Goal: Book appointment/travel/reservation

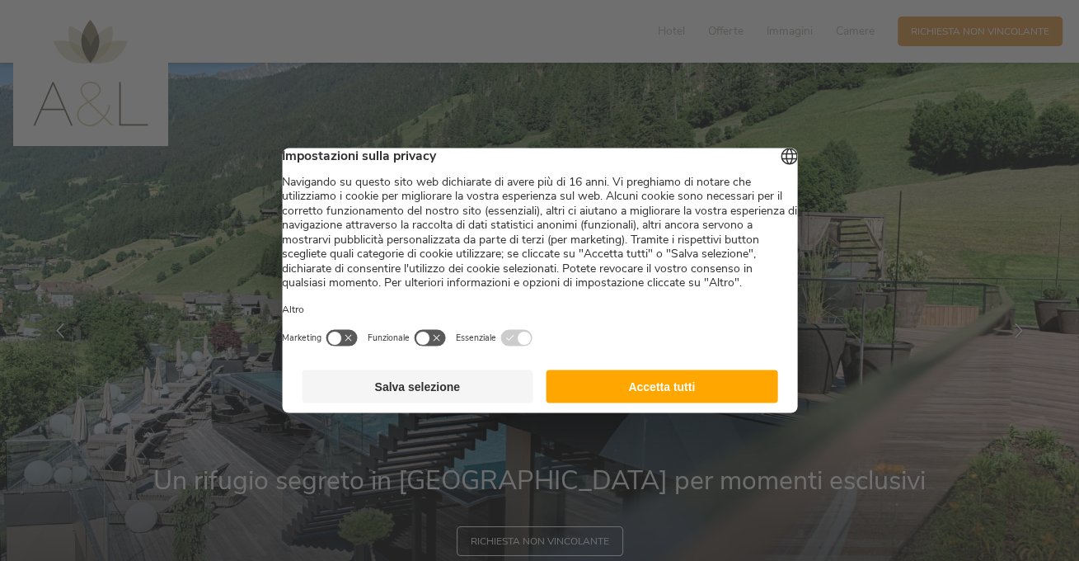
click at [616, 402] on button "Accetta tutti" at bounding box center [663, 386] width 232 height 33
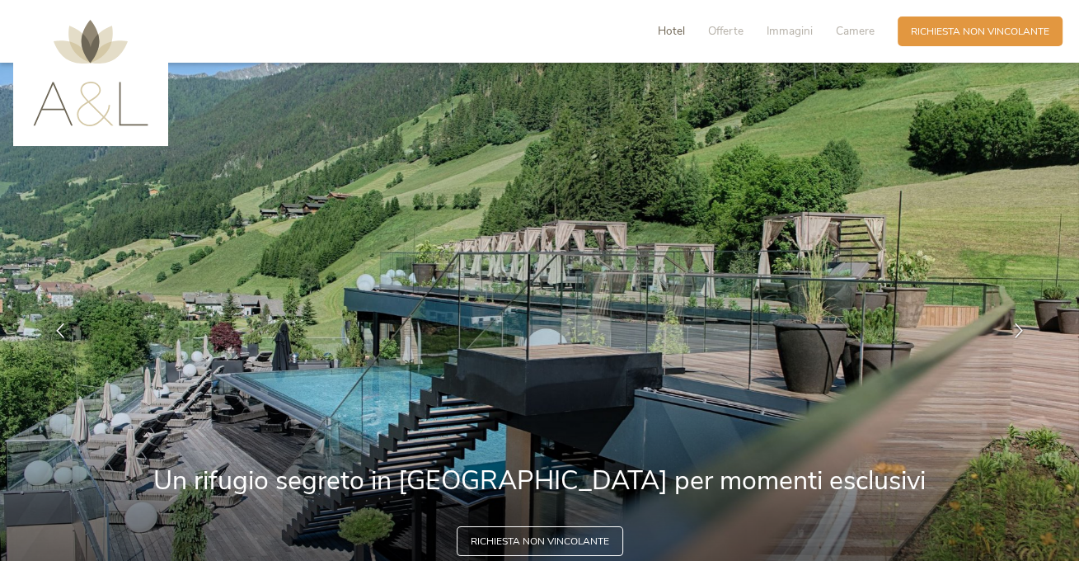
click at [672, 26] on span "Hotel" at bounding box center [671, 31] width 27 height 16
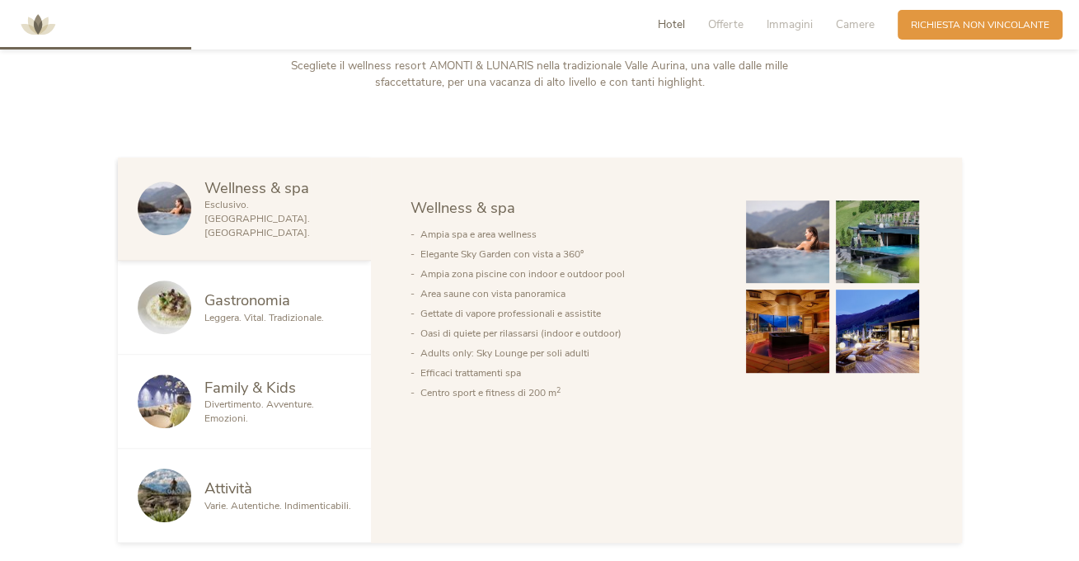
scroll to position [821, 0]
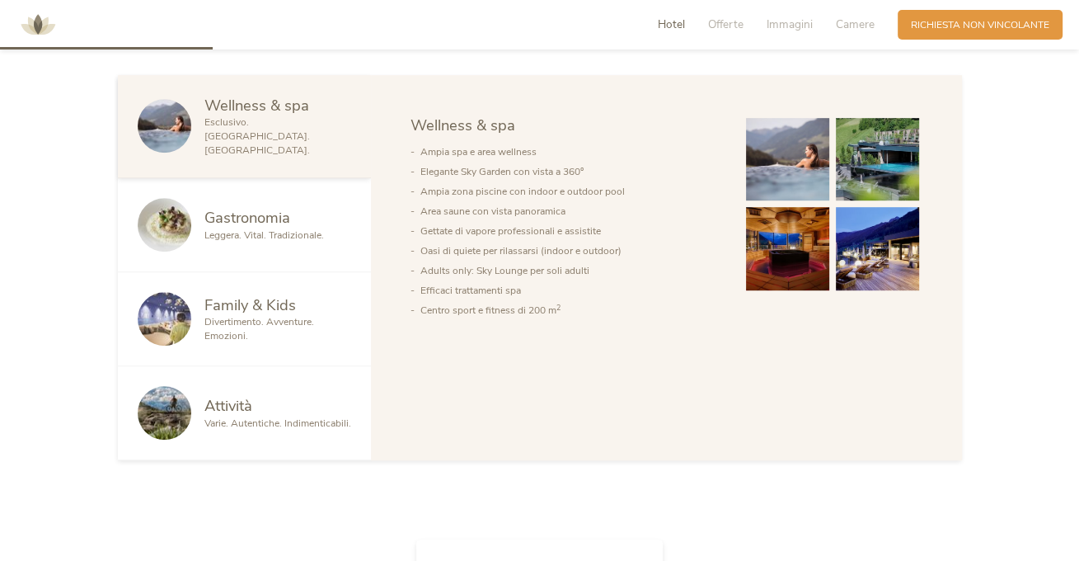
click at [259, 315] on span "Divertimento. Avventure. Emozioni." at bounding box center [259, 328] width 110 height 27
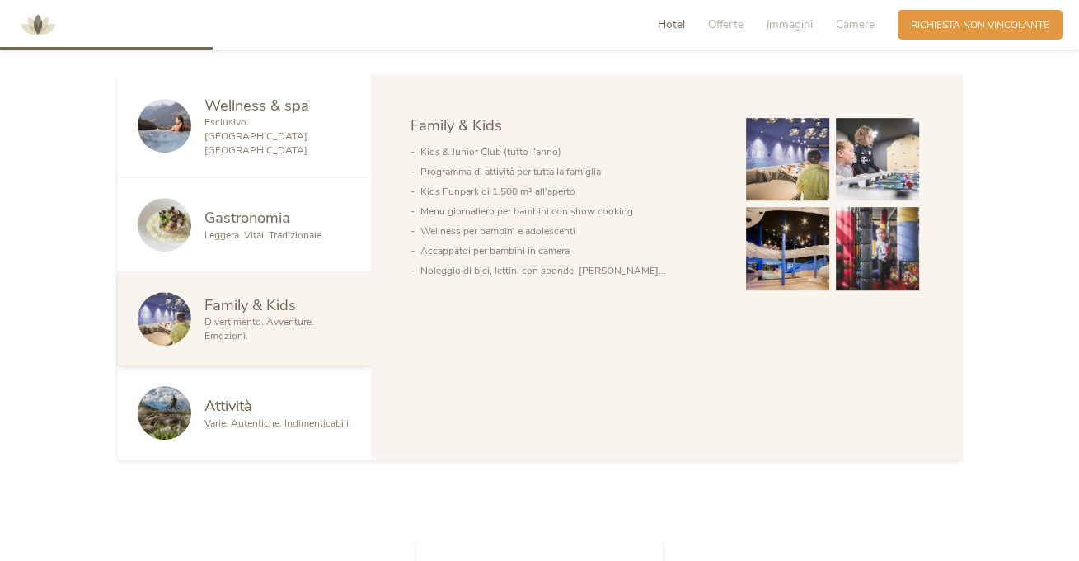
click at [806, 154] on img at bounding box center [787, 159] width 83 height 83
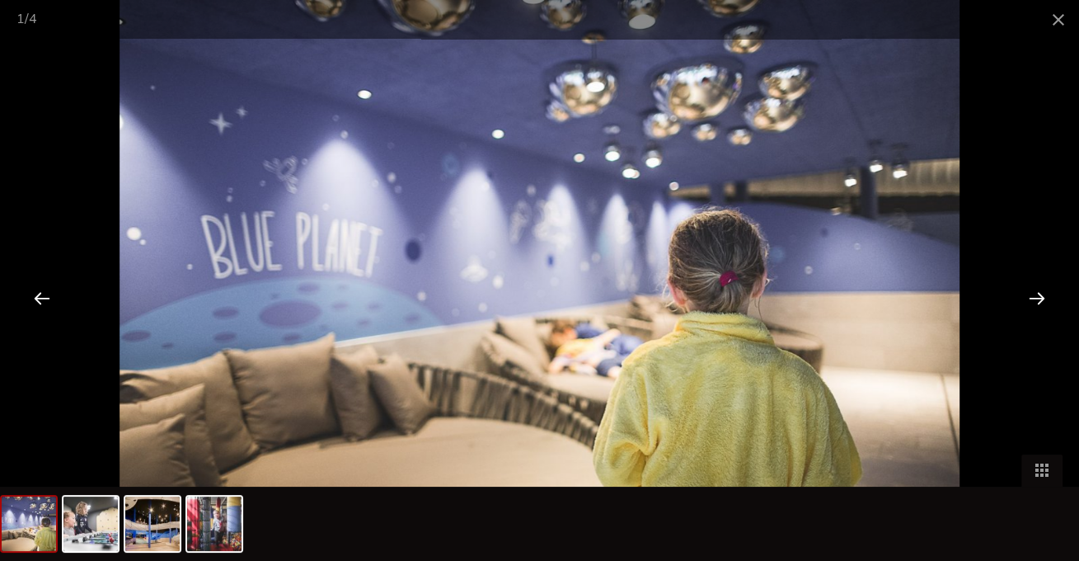
click at [1029, 296] on div at bounding box center [1037, 297] width 51 height 51
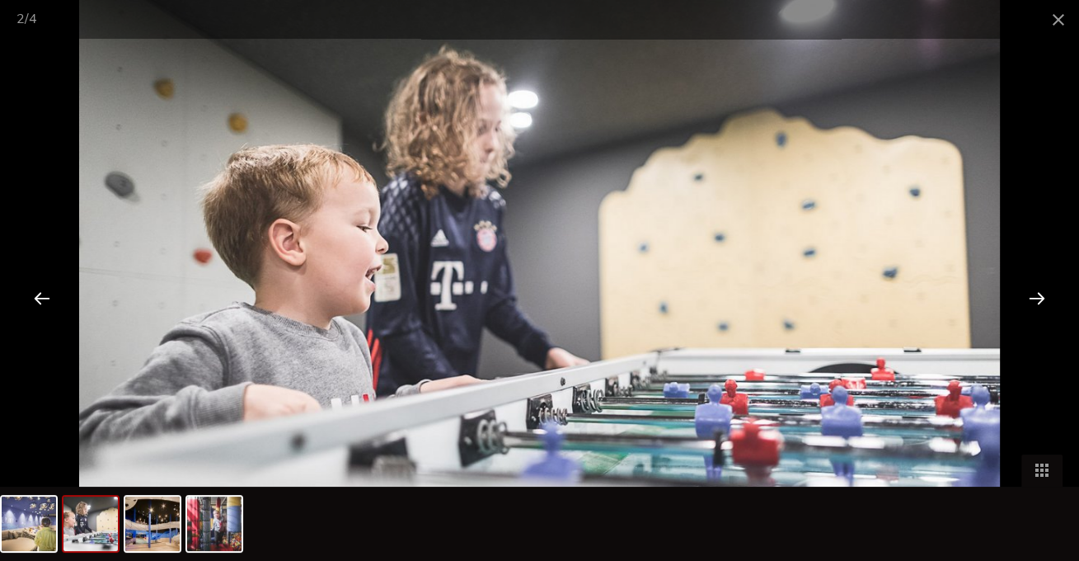
click at [1029, 296] on div at bounding box center [1037, 297] width 51 height 51
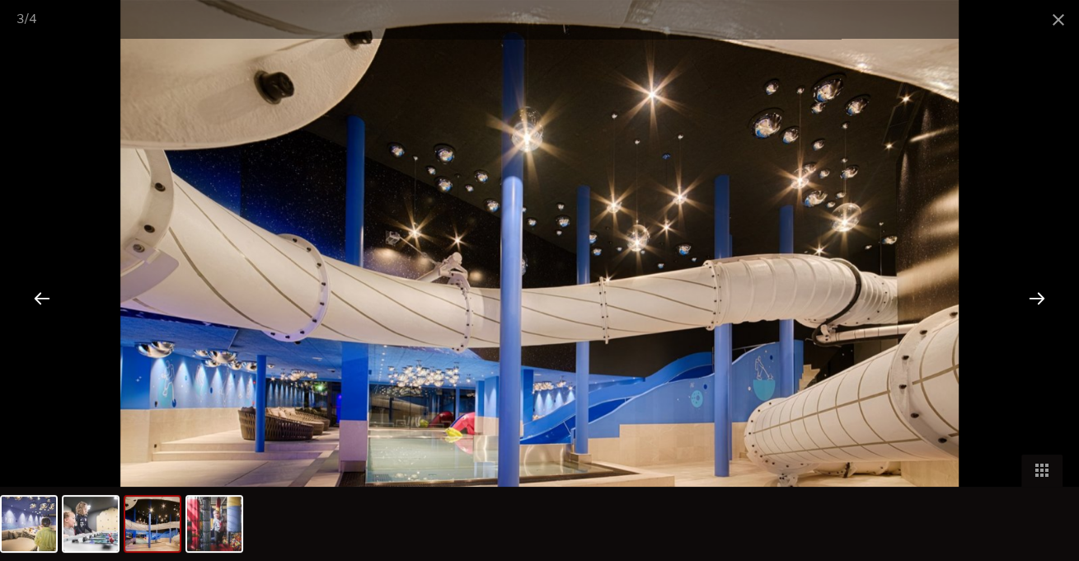
click at [1029, 296] on div at bounding box center [1037, 297] width 51 height 51
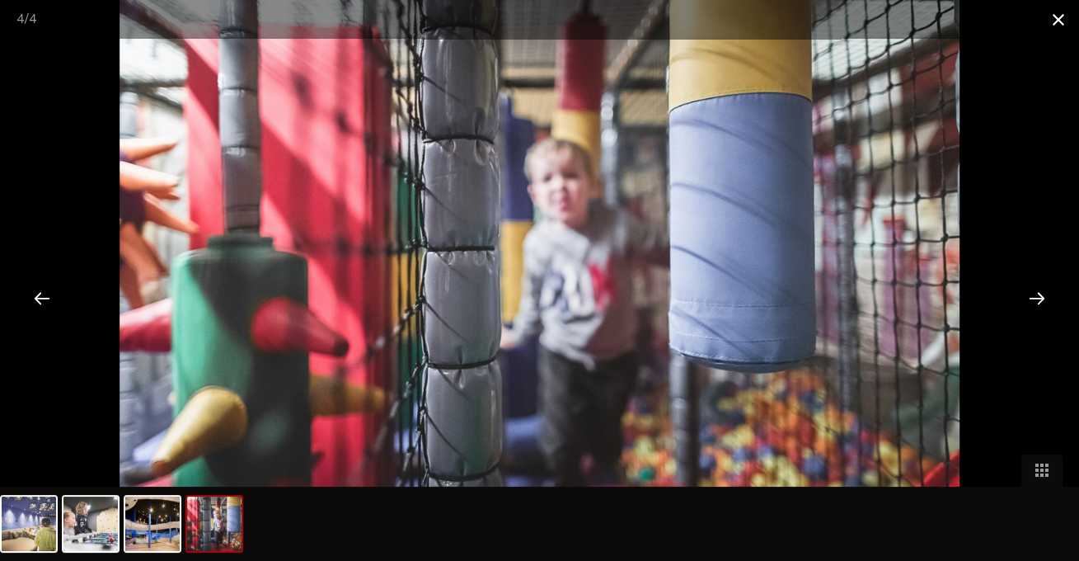
click at [1064, 22] on span at bounding box center [1058, 19] width 41 height 39
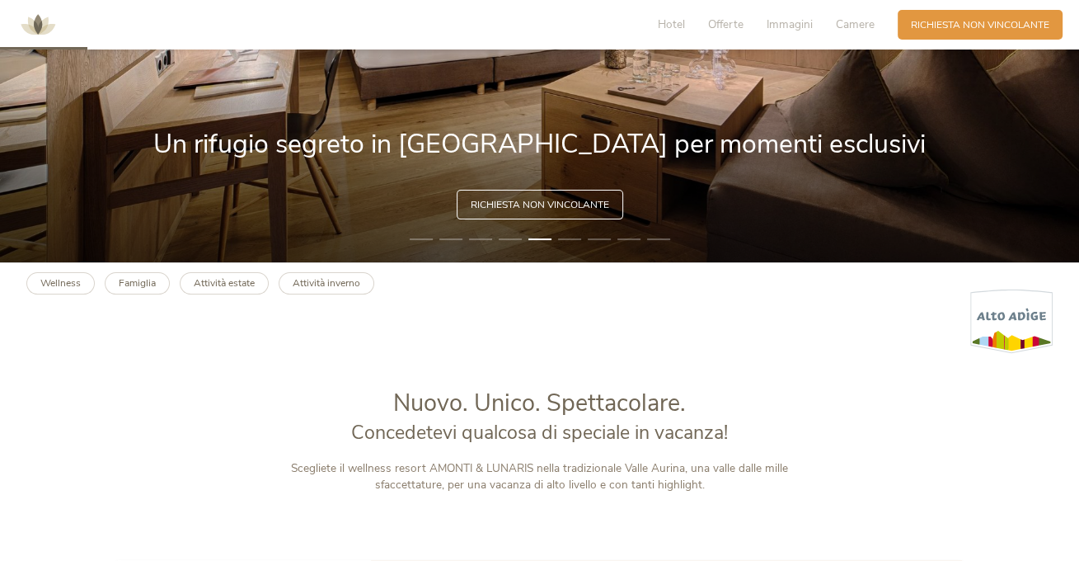
scroll to position [162, 0]
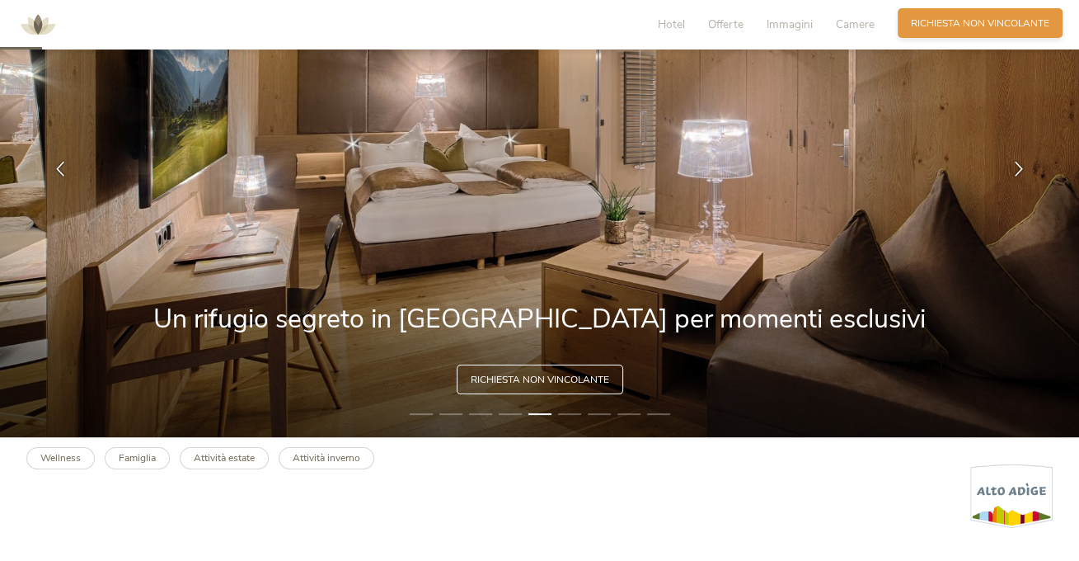
click at [1003, 29] on span "Richiesta non vincolante" at bounding box center [980, 23] width 139 height 14
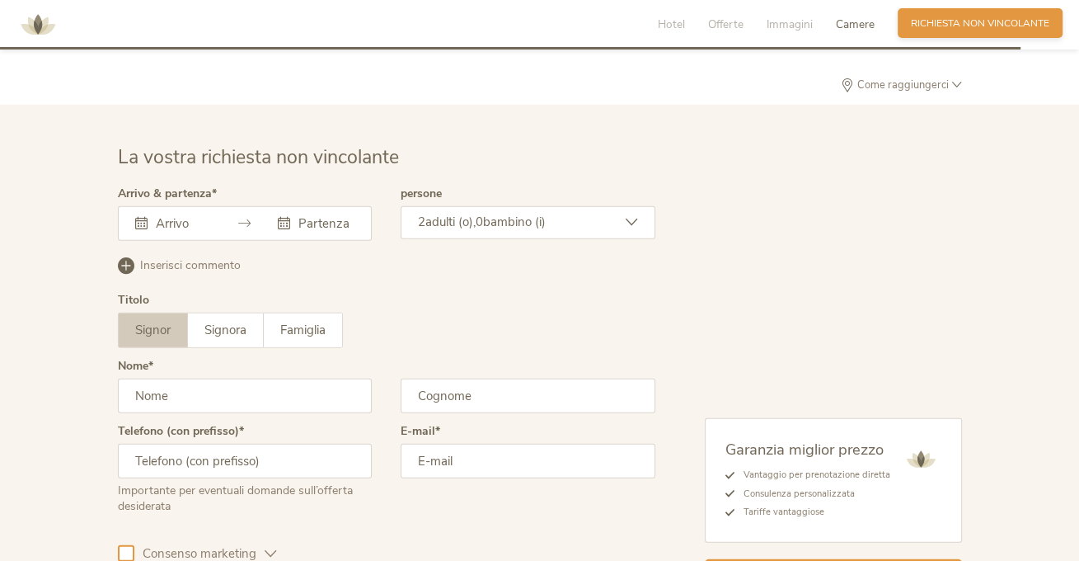
scroll to position [4090, 0]
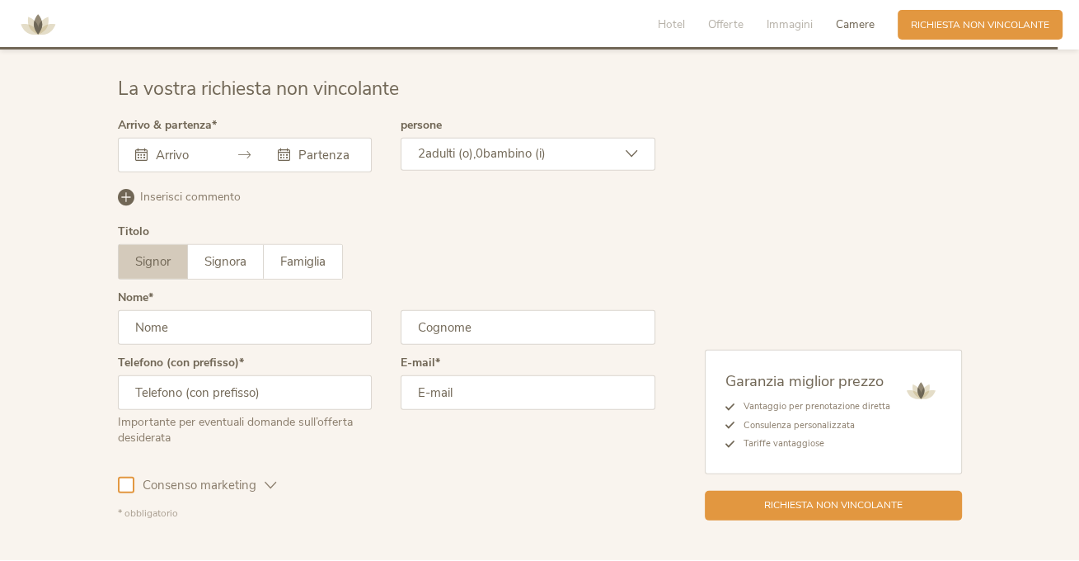
click at [129, 144] on div at bounding box center [245, 155] width 255 height 35
click at [137, 148] on icon at bounding box center [141, 154] width 12 height 12
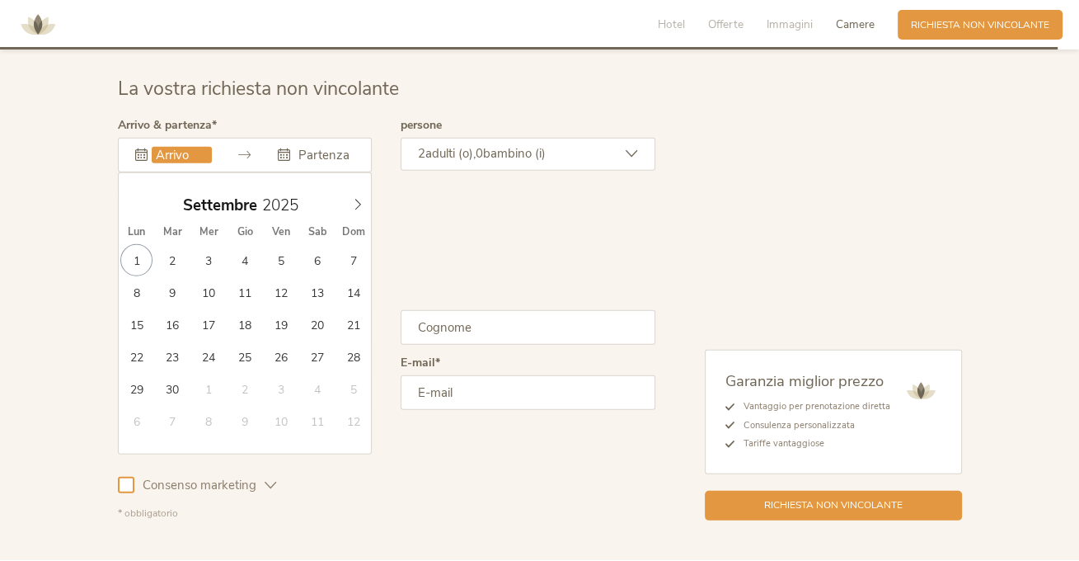
click at [198, 150] on input "text" at bounding box center [182, 155] width 60 height 16
type input "12.09.2025"
type input "14.09.2025"
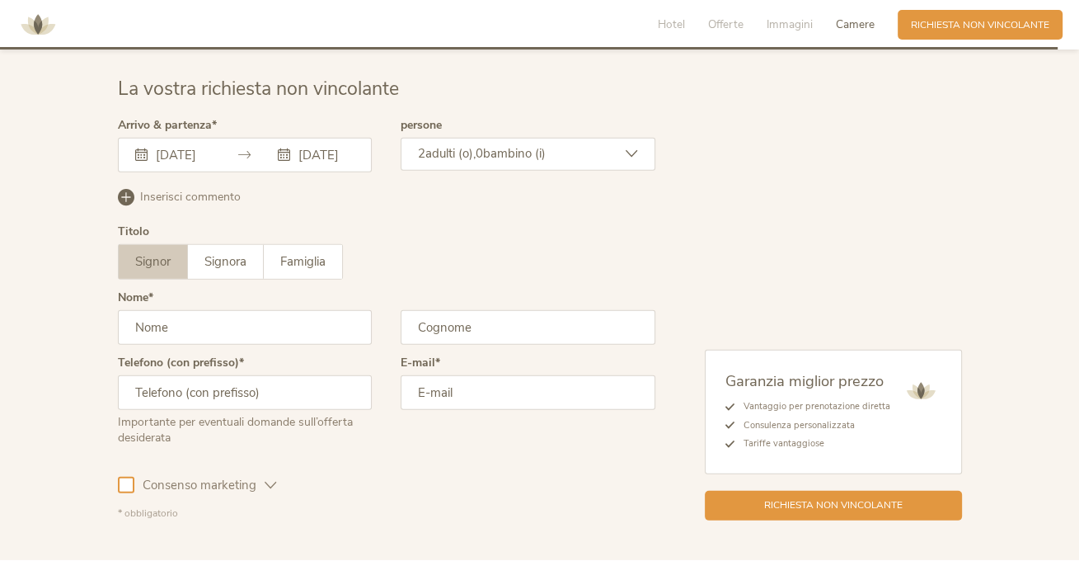
scroll to position [0, 0]
click at [637, 138] on div "2 adulti (o), 0 bambino (i)" at bounding box center [528, 154] width 255 height 33
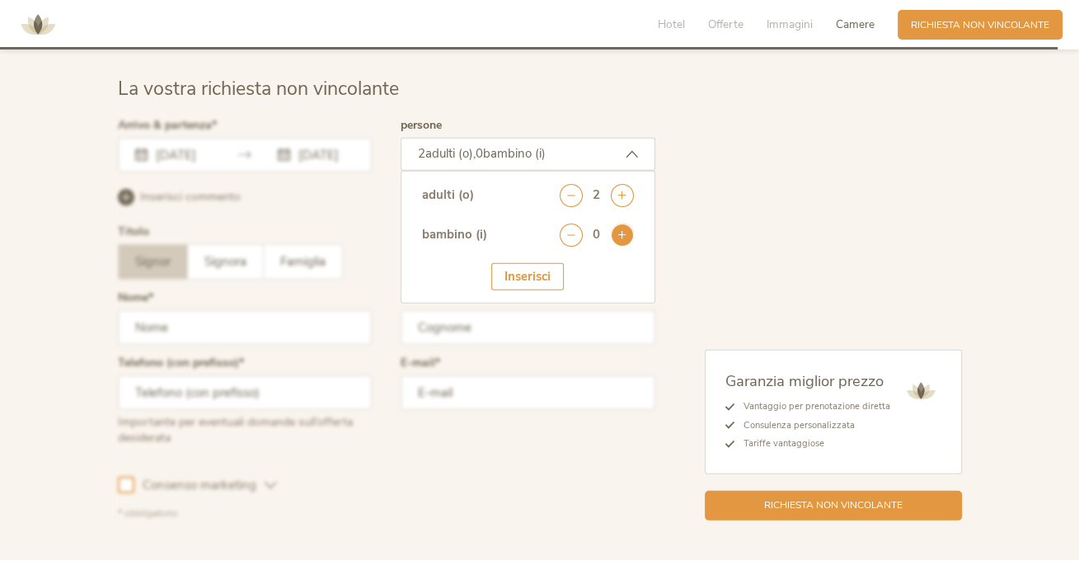
click at [617, 223] on icon at bounding box center [622, 234] width 23 height 23
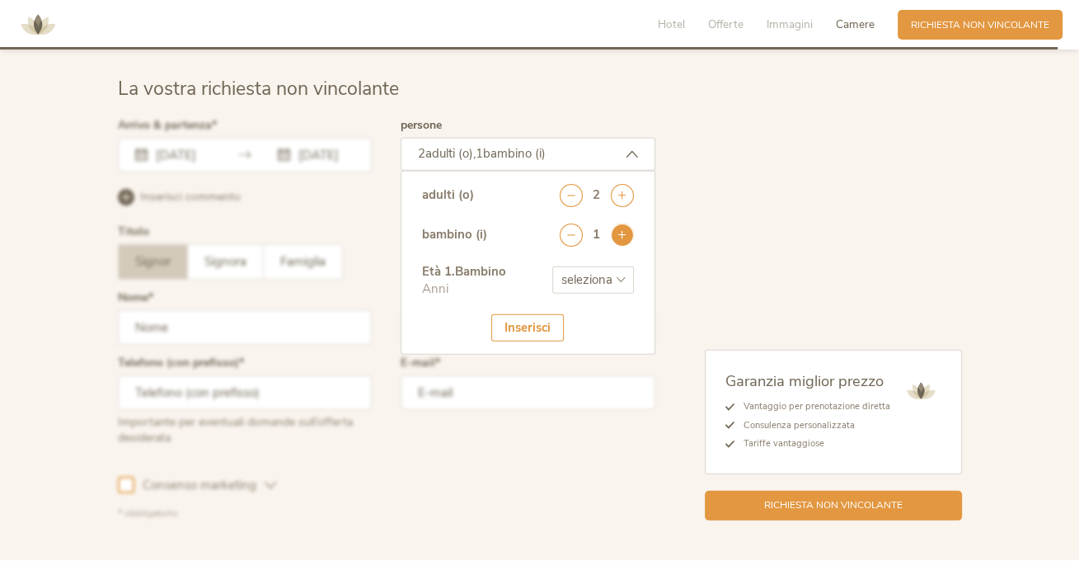
click at [617, 223] on icon at bounding box center [622, 234] width 23 height 23
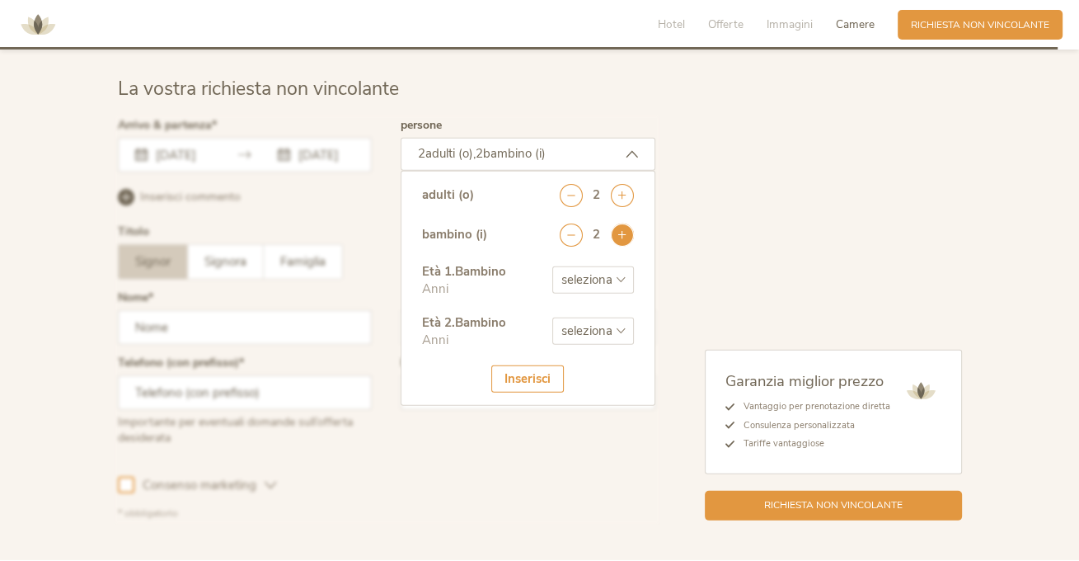
click at [617, 223] on icon at bounding box center [622, 234] width 23 height 23
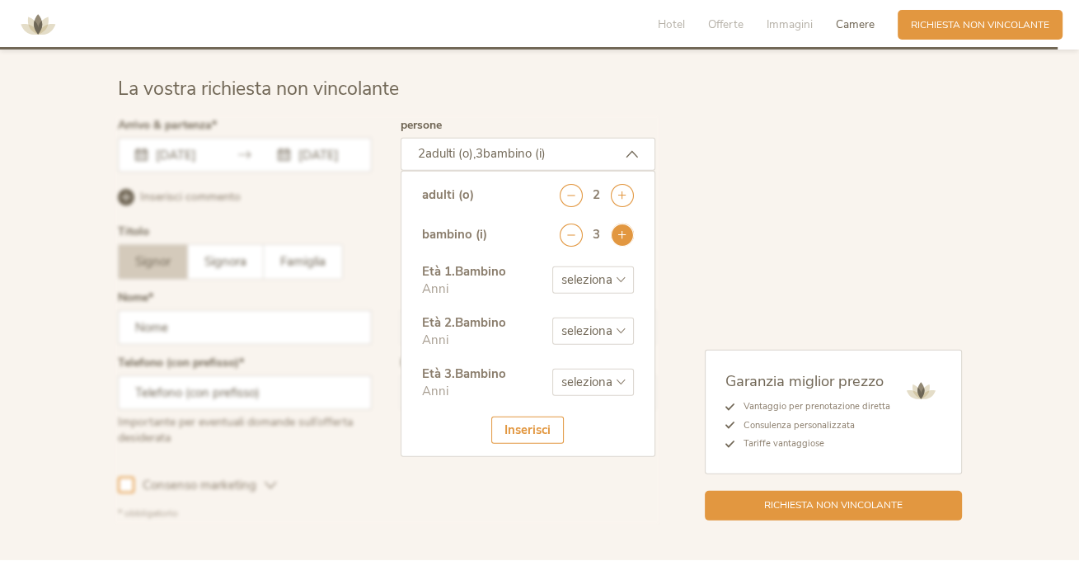
click at [617, 223] on icon at bounding box center [622, 234] width 23 height 23
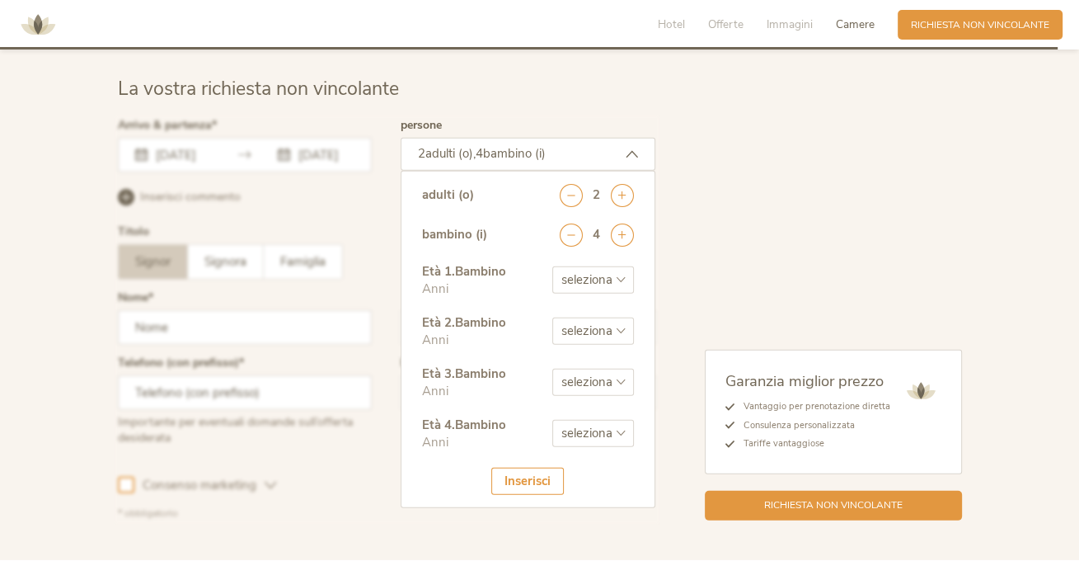
click at [595, 267] on select "seleziona 0 1 2 3 4 5 6 7 8 9 10 11 12 13 14 15 16 17" at bounding box center [593, 279] width 82 height 27
select select "6"
click at [552, 266] on select "seleziona 0 1 2 3 4 5 6 7 8 9 10 11 12 13 14 15 16 17" at bounding box center [593, 279] width 82 height 27
click at [571, 223] on icon at bounding box center [571, 234] width 23 height 23
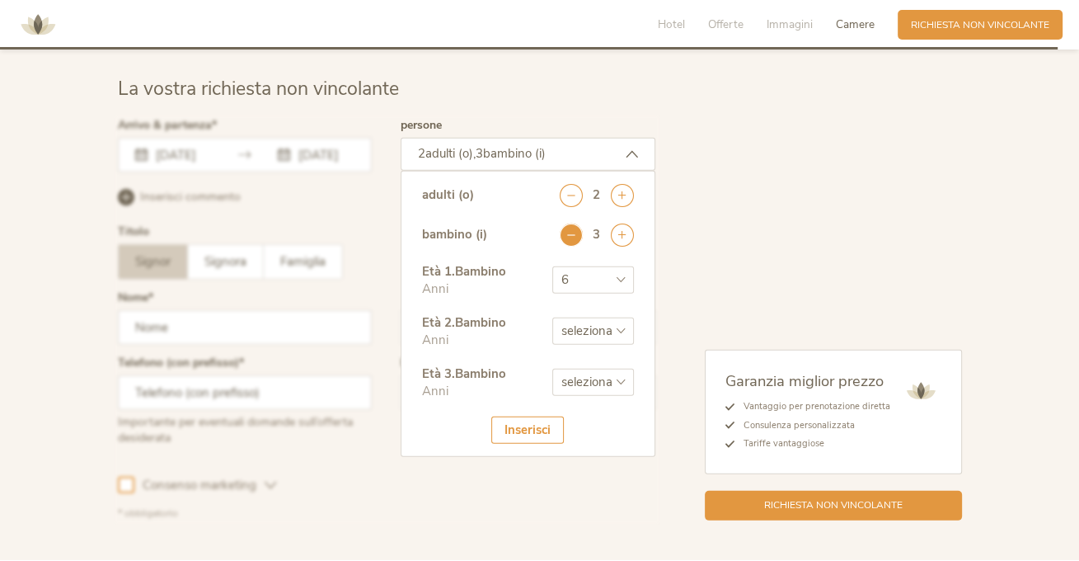
click at [571, 223] on icon at bounding box center [571, 234] width 23 height 23
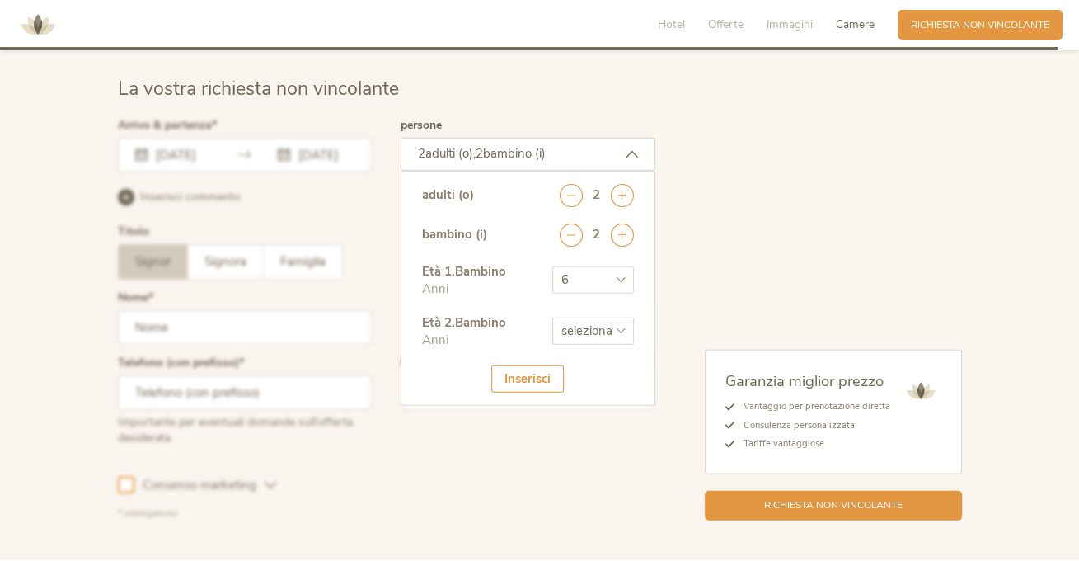
click at [607, 317] on select "seleziona 0 1 2 3 4 5 6 7 8 9 10 11 12 13 14 15 16 17" at bounding box center [593, 330] width 82 height 27
select select "2"
click at [552, 317] on select "seleziona 0 1 2 3 4 5 6 7 8 9 10 11 12 13 14 15 16 17" at bounding box center [593, 330] width 82 height 27
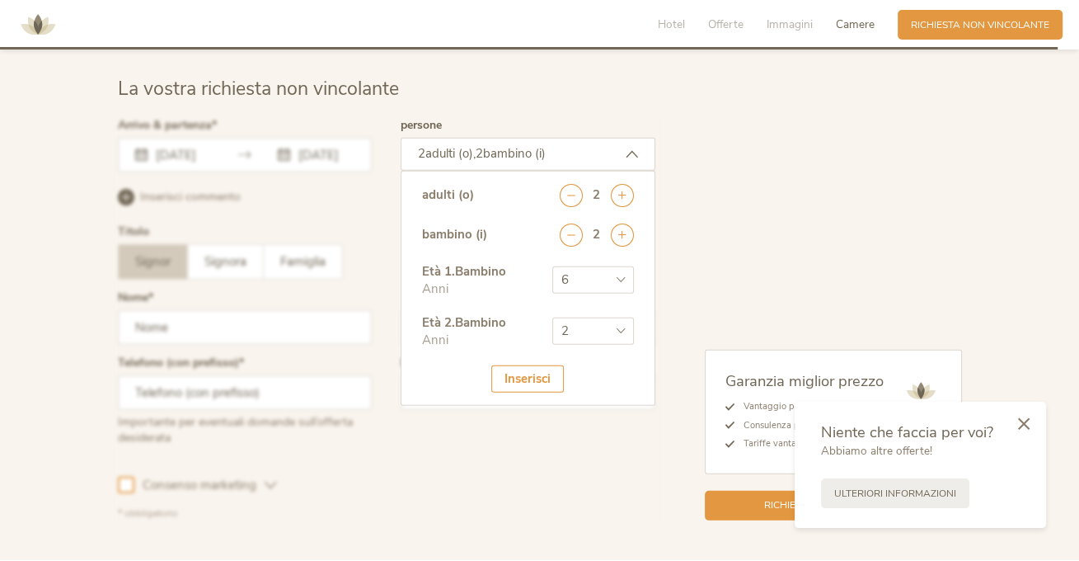
click at [541, 372] on div "Inserisci" at bounding box center [527, 378] width 73 height 27
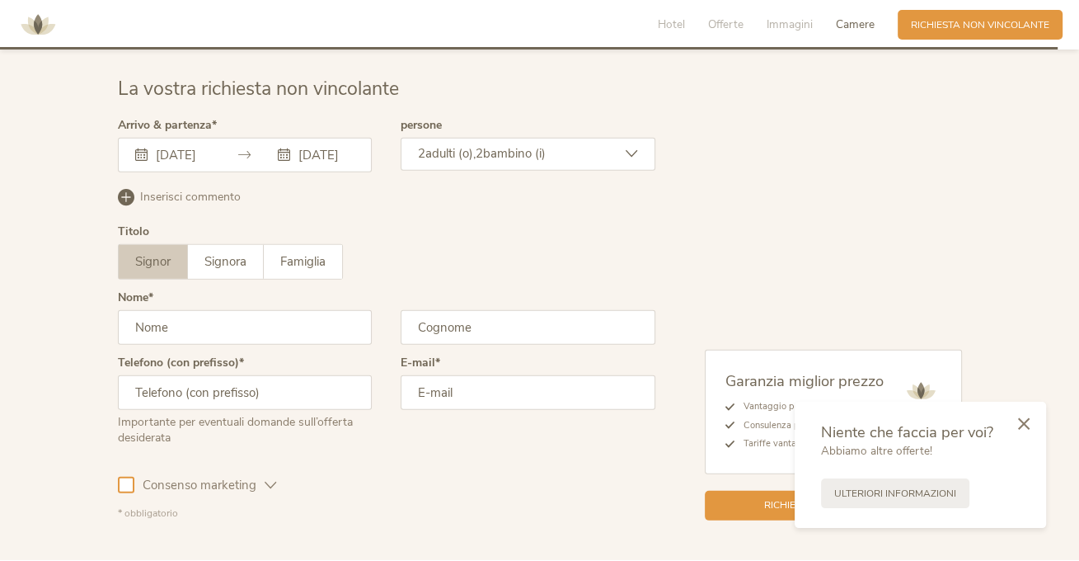
click at [330, 310] on input "text" at bounding box center [245, 327] width 255 height 35
type input "Silvia"
type input "Signorelli"
type input "3331168652"
click at [500, 389] on input "email" at bounding box center [528, 392] width 255 height 35
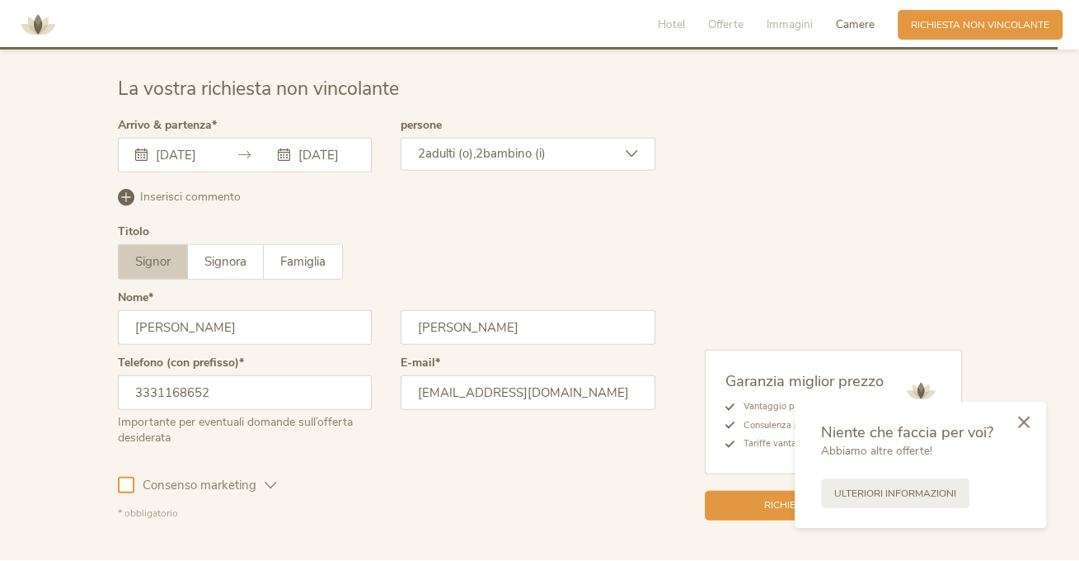
type input "itty84@libero.it"
click at [1022, 424] on icon at bounding box center [1024, 422] width 12 height 12
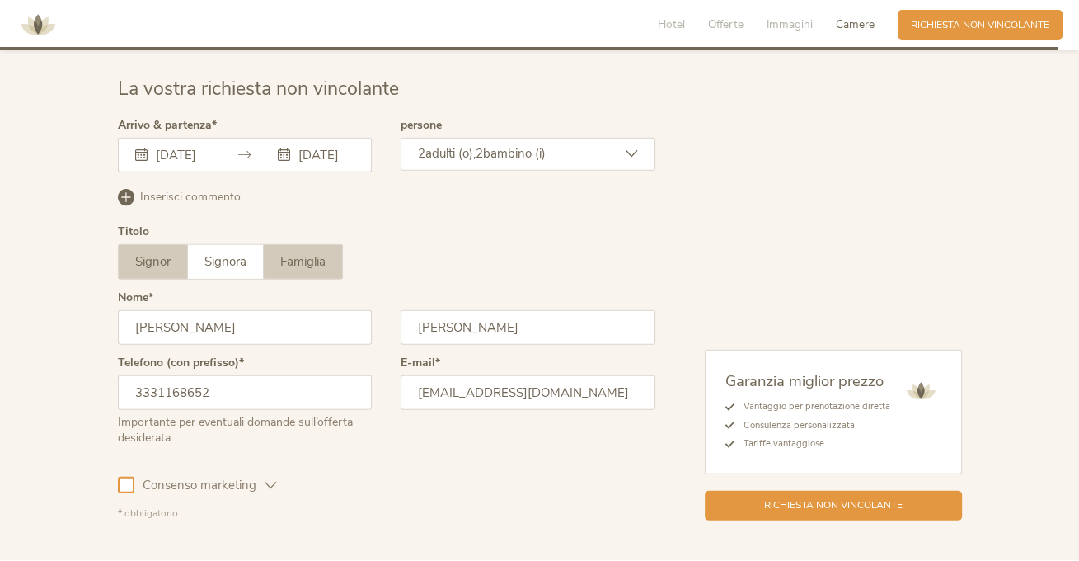
click at [293, 253] on span "Famiglia" at bounding box center [302, 261] width 45 height 16
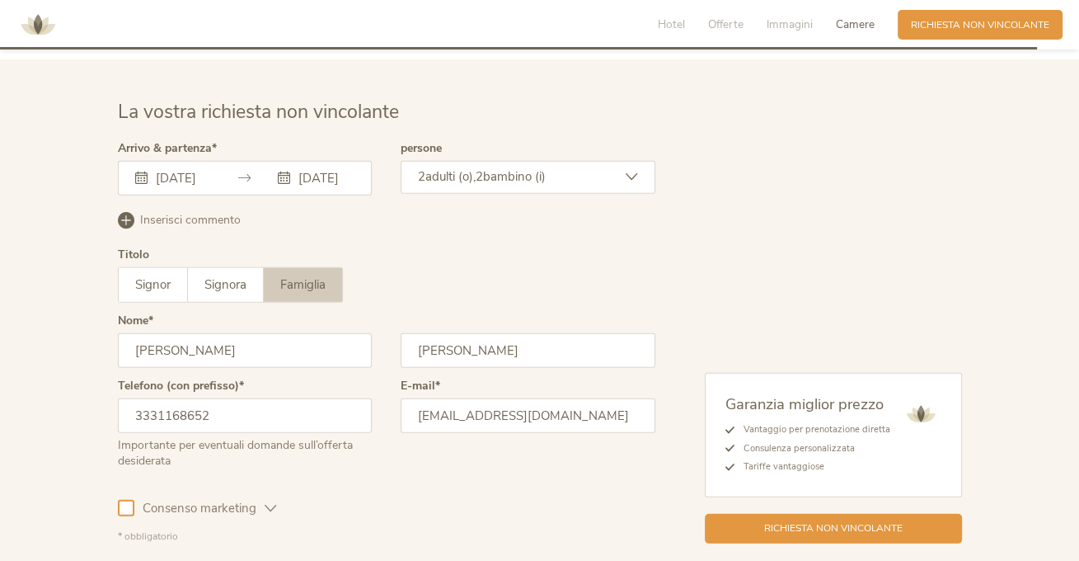
scroll to position [4170, 0]
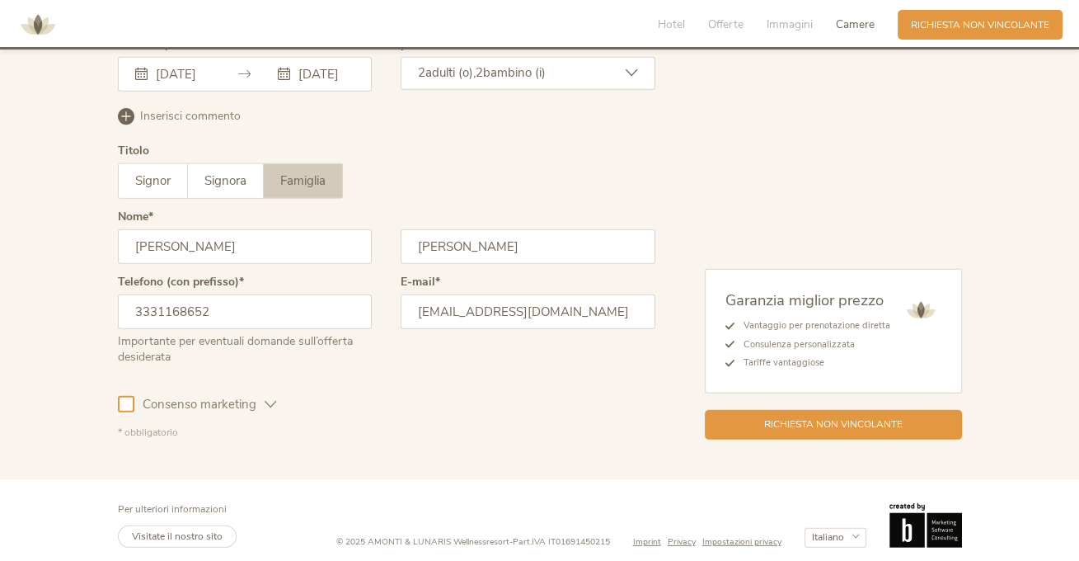
click at [129, 398] on div at bounding box center [126, 404] width 16 height 16
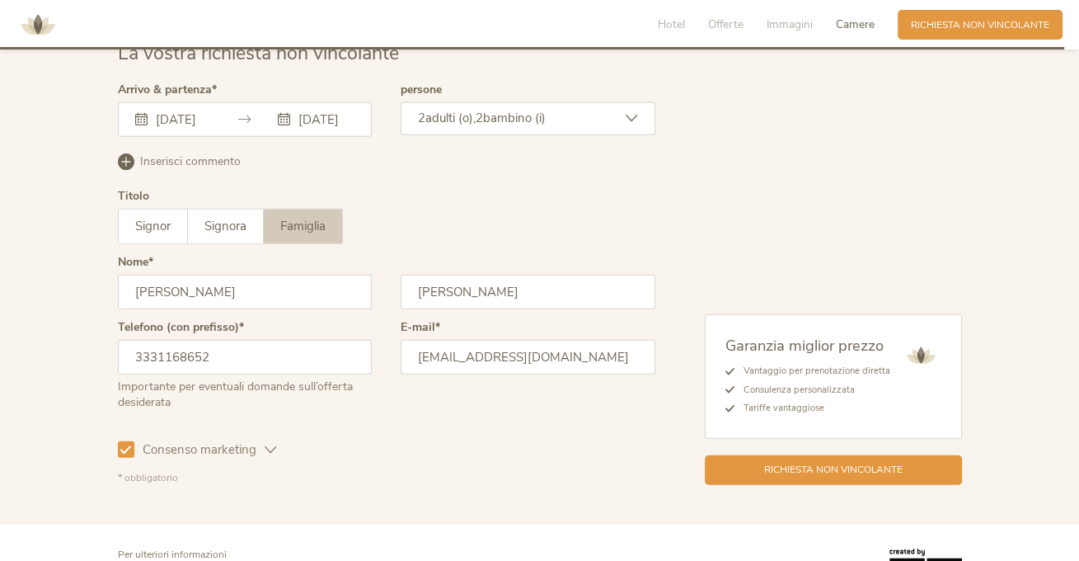
scroll to position [4088, 0]
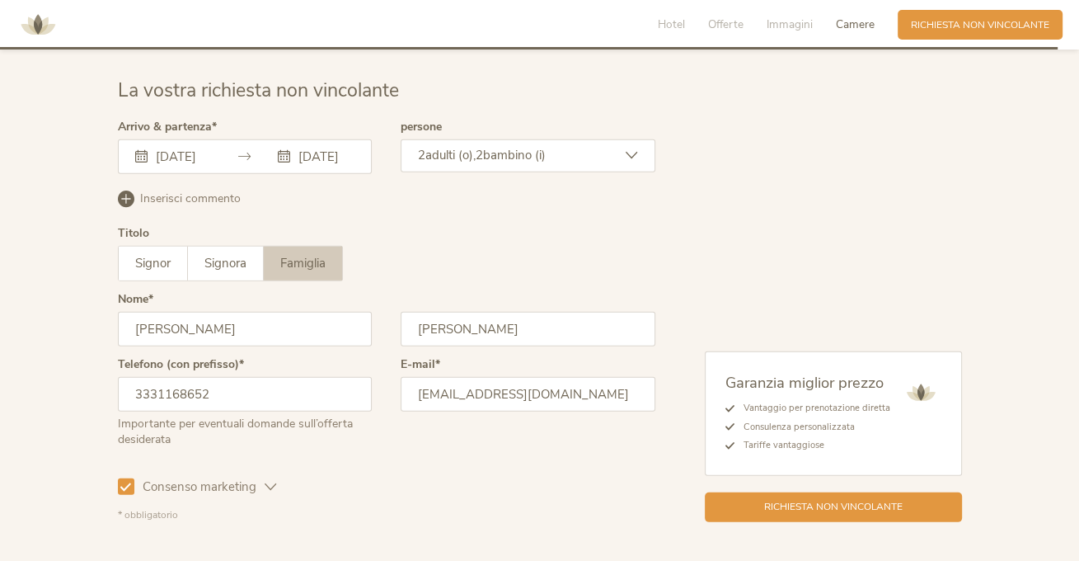
click at [638, 139] on div "2 adulti (o), 2 bambino (i)" at bounding box center [528, 155] width 255 height 33
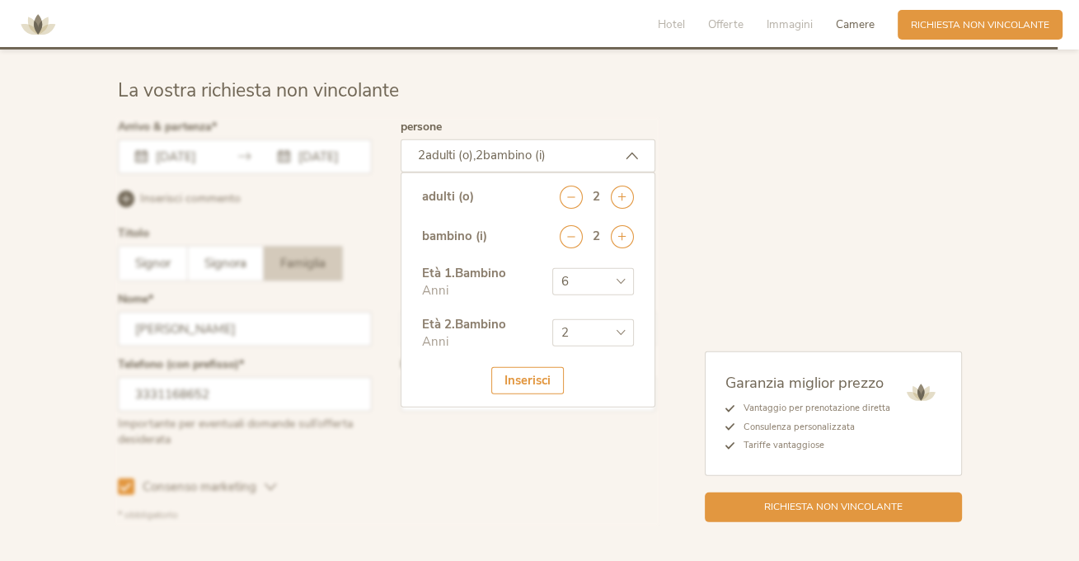
click at [638, 139] on div "2 adulti (o), 2 bambino (i)" at bounding box center [528, 155] width 255 height 33
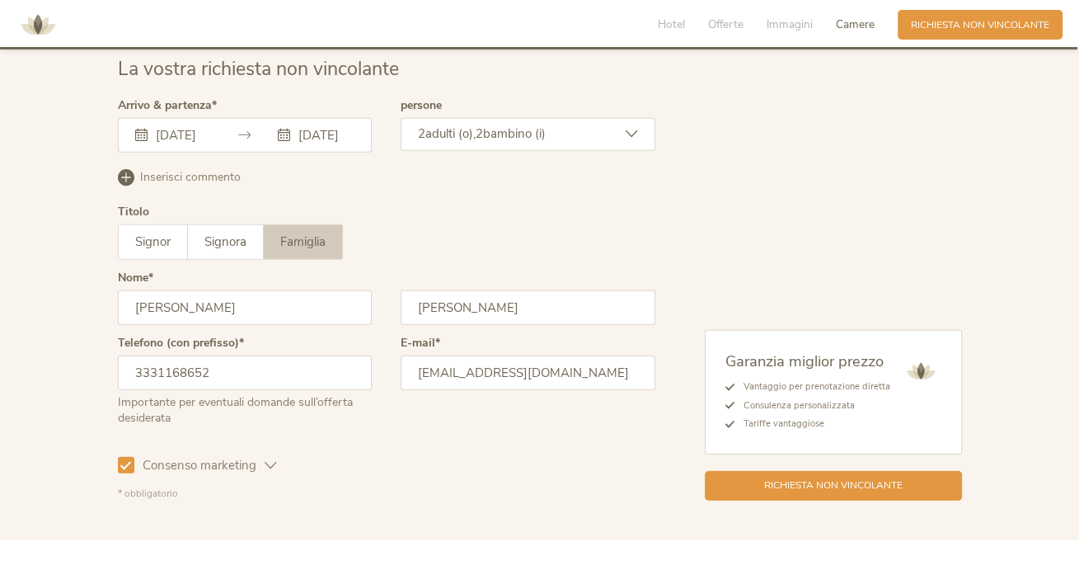
scroll to position [4170, 0]
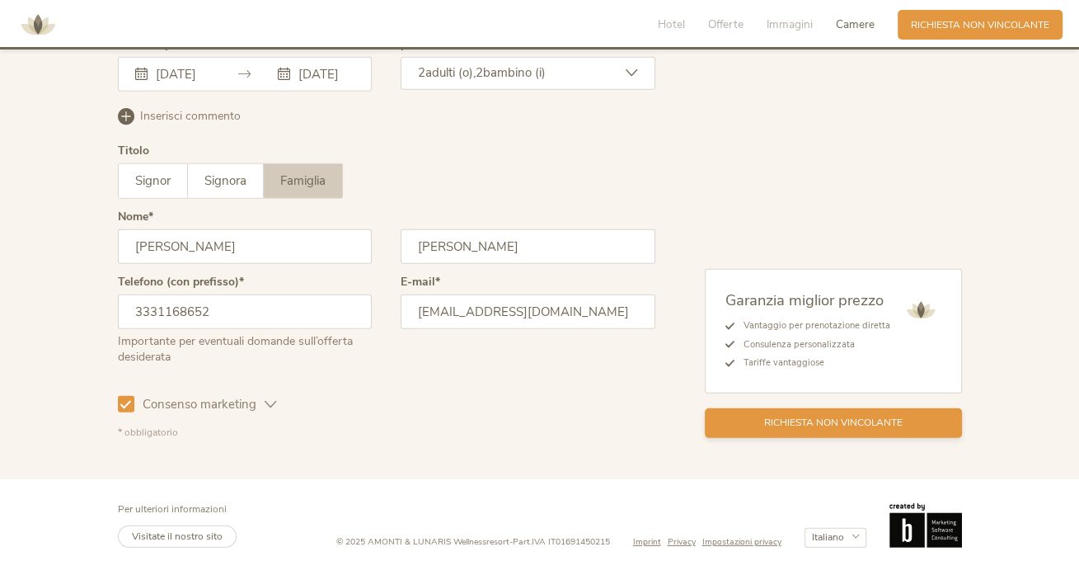
click at [780, 408] on div "Richiesta non vincolante" at bounding box center [833, 423] width 257 height 30
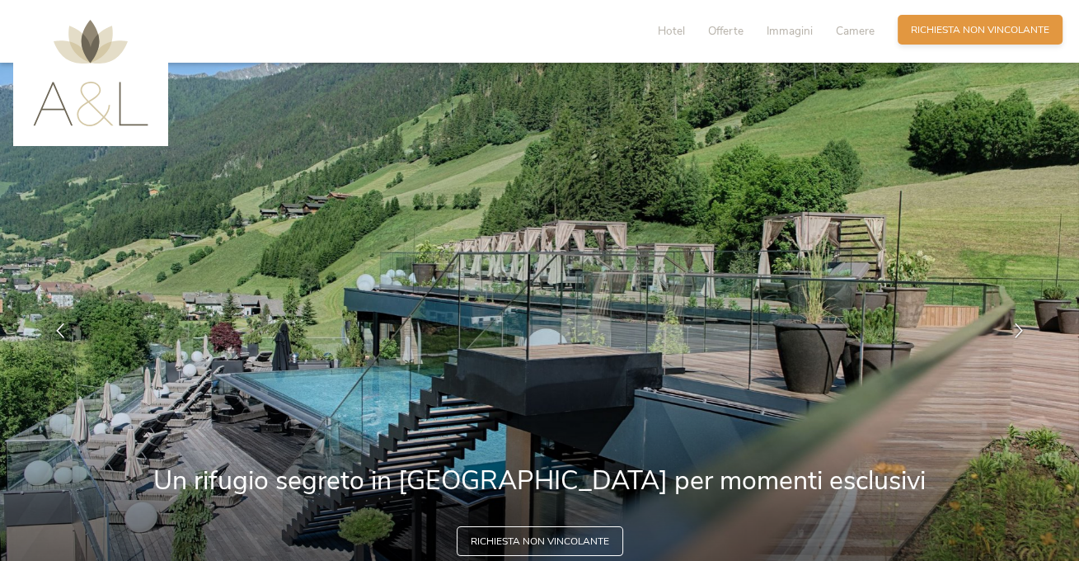
click at [938, 32] on span "Richiesta non vincolante" at bounding box center [980, 30] width 139 height 14
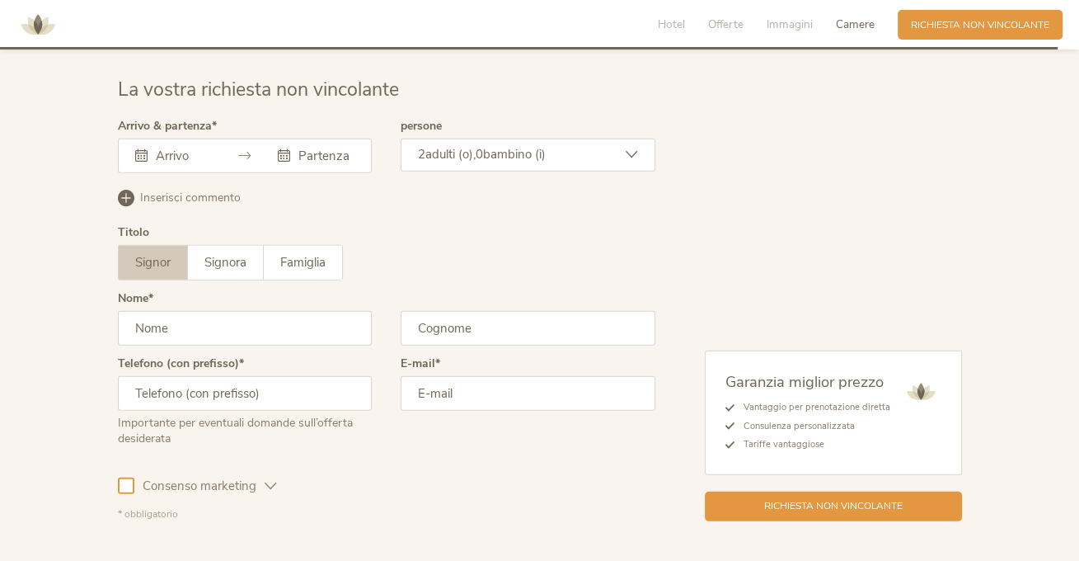
scroll to position [4090, 0]
click at [137, 148] on icon at bounding box center [141, 154] width 12 height 12
click at [146, 148] on icon at bounding box center [141, 154] width 12 height 12
click at [201, 147] on input "text" at bounding box center [182, 155] width 60 height 16
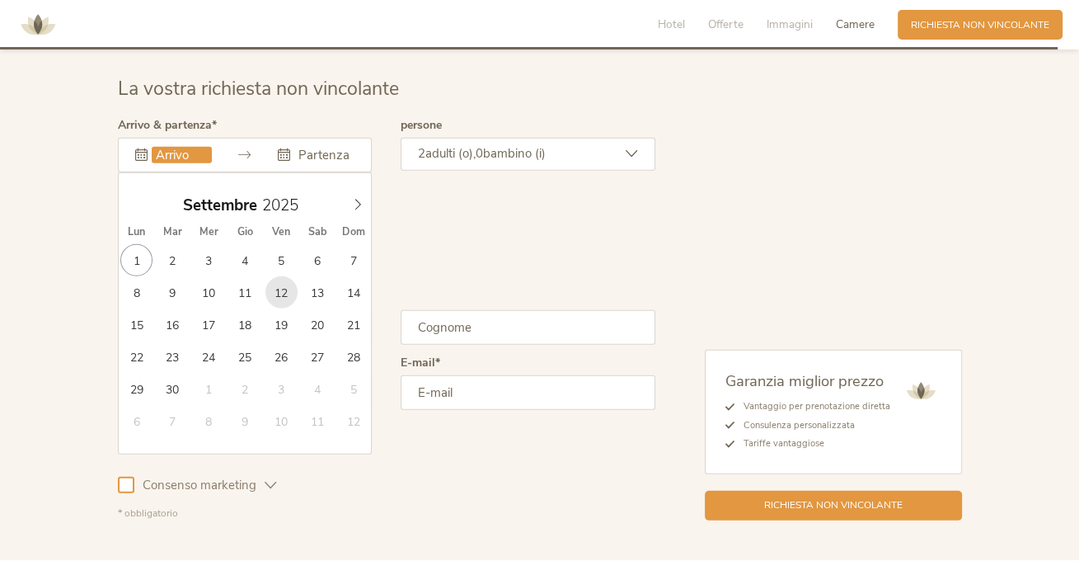
type input "12.09.2025"
type input "14.09.2025"
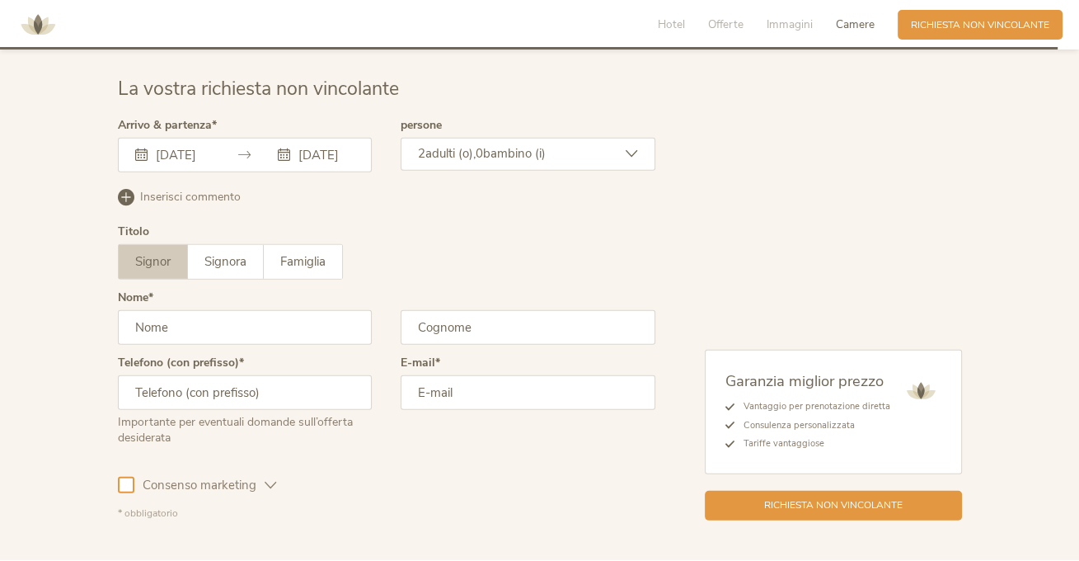
scroll to position [0, 0]
click at [568, 142] on div "2 adulti (o), 0 bambino (i)" at bounding box center [528, 154] width 255 height 33
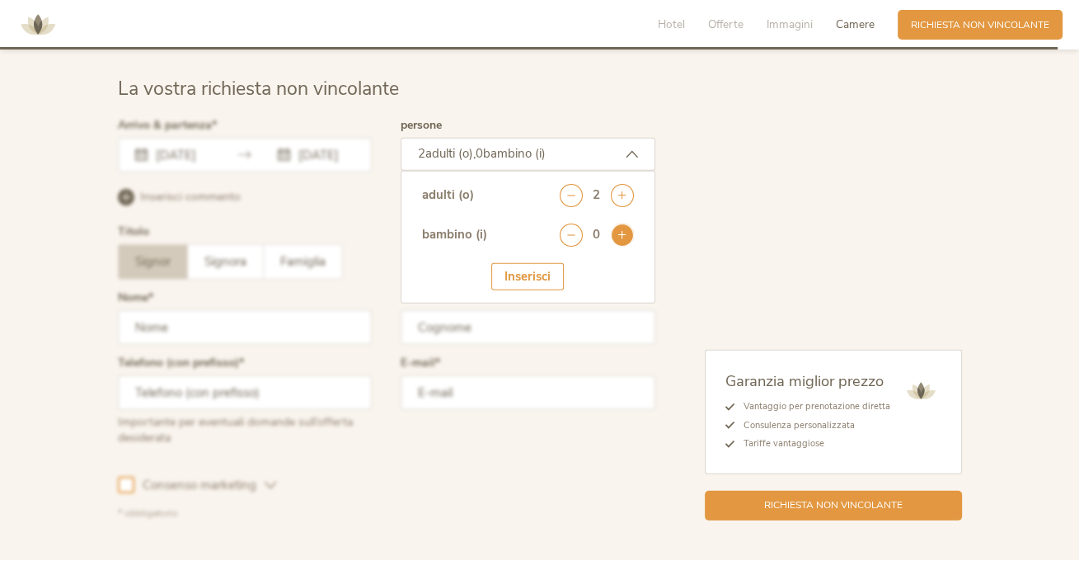
click at [613, 223] on icon at bounding box center [622, 234] width 23 height 23
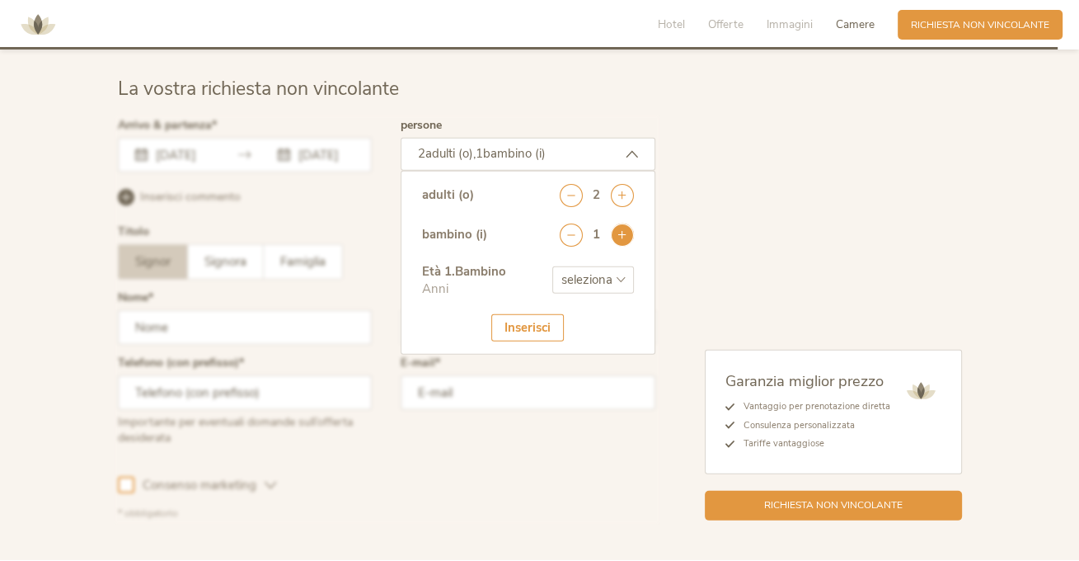
click at [613, 223] on icon at bounding box center [622, 234] width 23 height 23
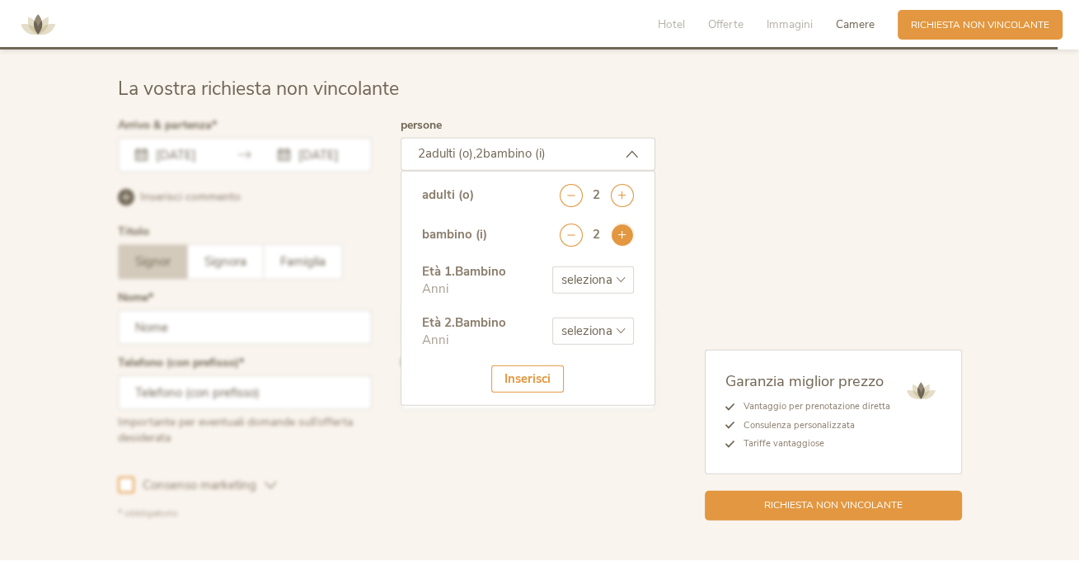
click at [613, 223] on icon at bounding box center [622, 234] width 23 height 23
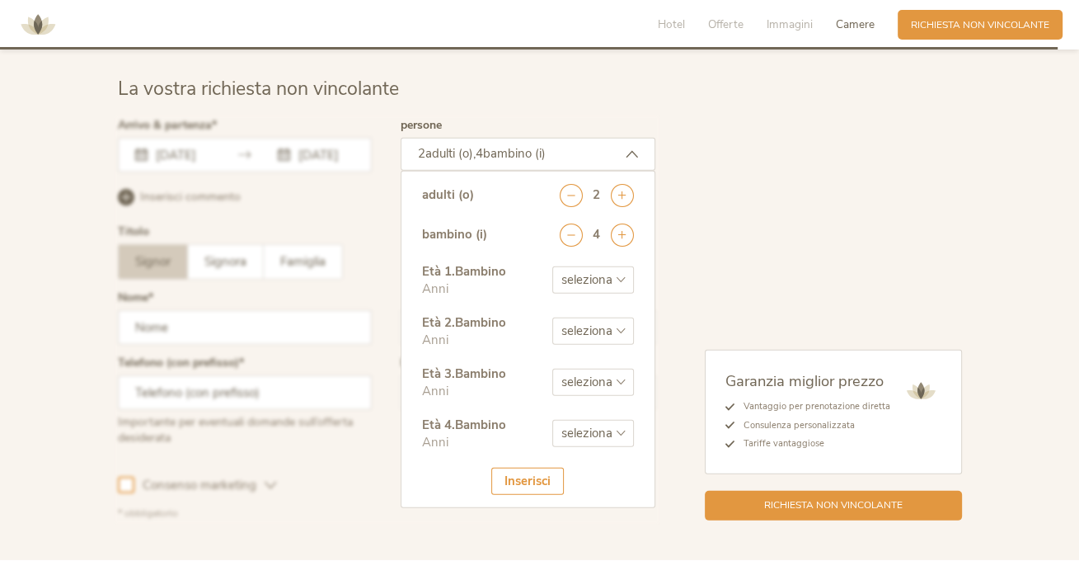
click at [584, 266] on select "seleziona 0 1 2 3 4 5 6 7 8 9 10 11 12 13 14 15 16 17" at bounding box center [593, 279] width 82 height 27
select select "11"
click at [552, 266] on select "seleziona 0 1 2 3 4 5 6 7 8 9 10 11 12 13 14 15 16 17" at bounding box center [593, 279] width 82 height 27
click at [620, 317] on select "seleziona 0 1 2 3 4 5 6 7 8 9 10 11 12 13 14 15 16 17" at bounding box center [593, 330] width 82 height 27
select select "7"
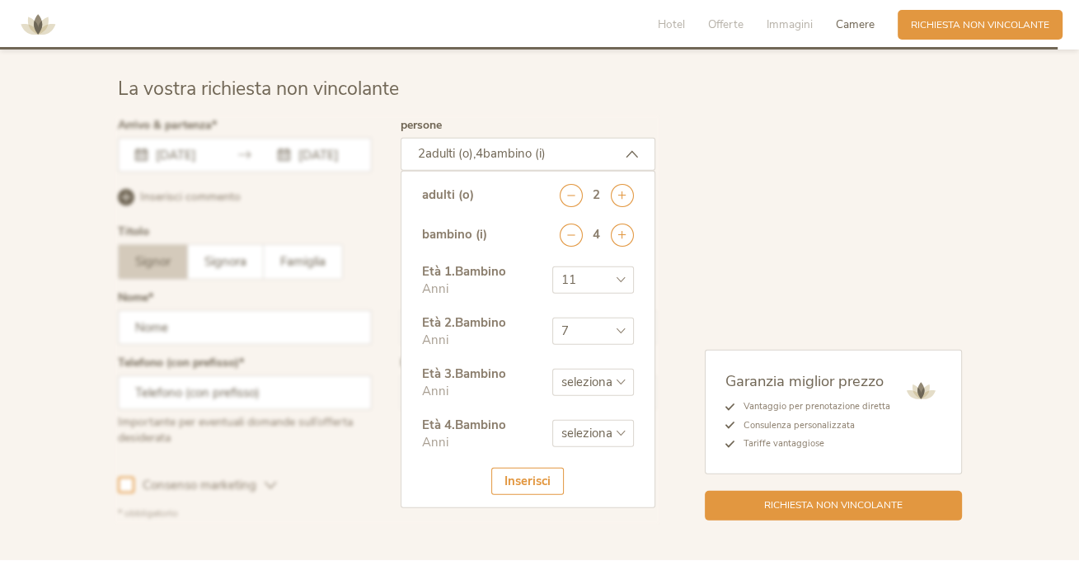
click at [552, 317] on select "seleziona 0 1 2 3 4 5 6 7 8 9 10 11 12 13 14 15 16 17" at bounding box center [593, 330] width 82 height 27
click at [592, 369] on select "seleziona 0 1 2 3 4 5 6 7 8 9 10 11 12 13 14 15 16 17" at bounding box center [593, 382] width 82 height 27
select select "1"
click at [552, 369] on select "seleziona 0 1 2 3 4 5 6 7 8 9 10 11 12 13 14 15 16 17" at bounding box center [593, 382] width 82 height 27
click at [594, 423] on select "seleziona 0 1 2 3 4 5 6 7 8 9 10 11 12 13 14 15 16 17" at bounding box center [593, 433] width 82 height 27
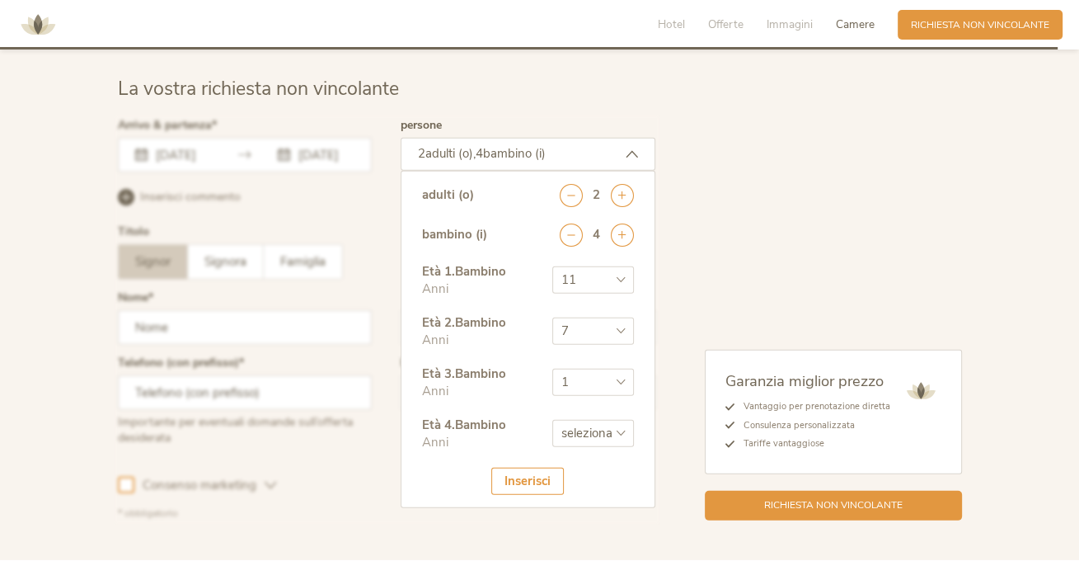
select select "1"
click at [552, 420] on select "seleziona 0 1 2 3 4 5 6 7 8 9 10 11 12 13 14 15 16 17" at bounding box center [593, 433] width 82 height 27
click at [520, 467] on div "Inserisci" at bounding box center [527, 480] width 73 height 27
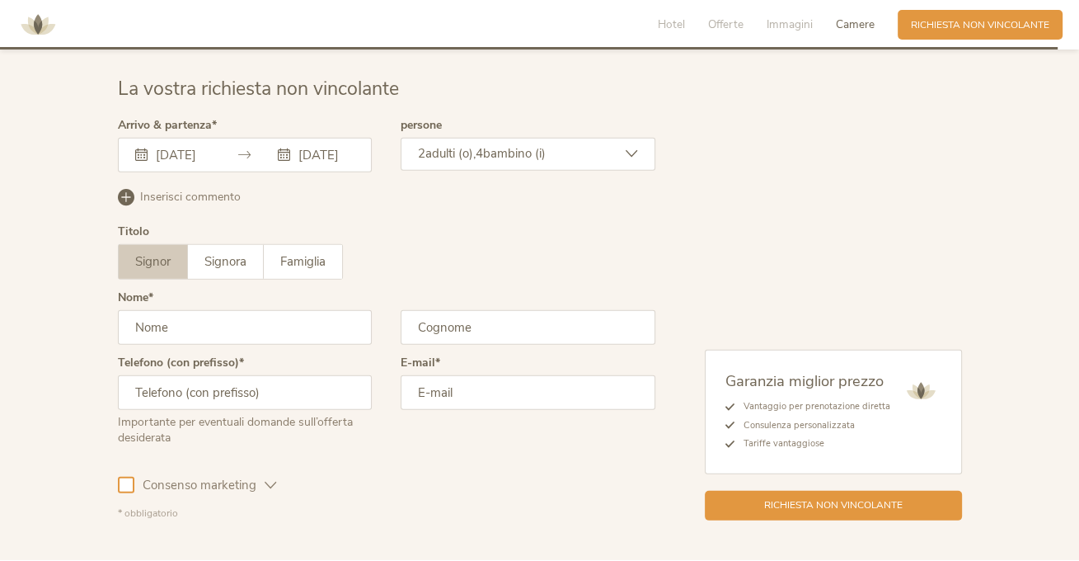
click at [233, 322] on input "text" at bounding box center [245, 327] width 255 height 35
type input "Silvia"
type input "Signorelli"
click at [234, 379] on input "text" at bounding box center [245, 392] width 255 height 35
type input "331168652"
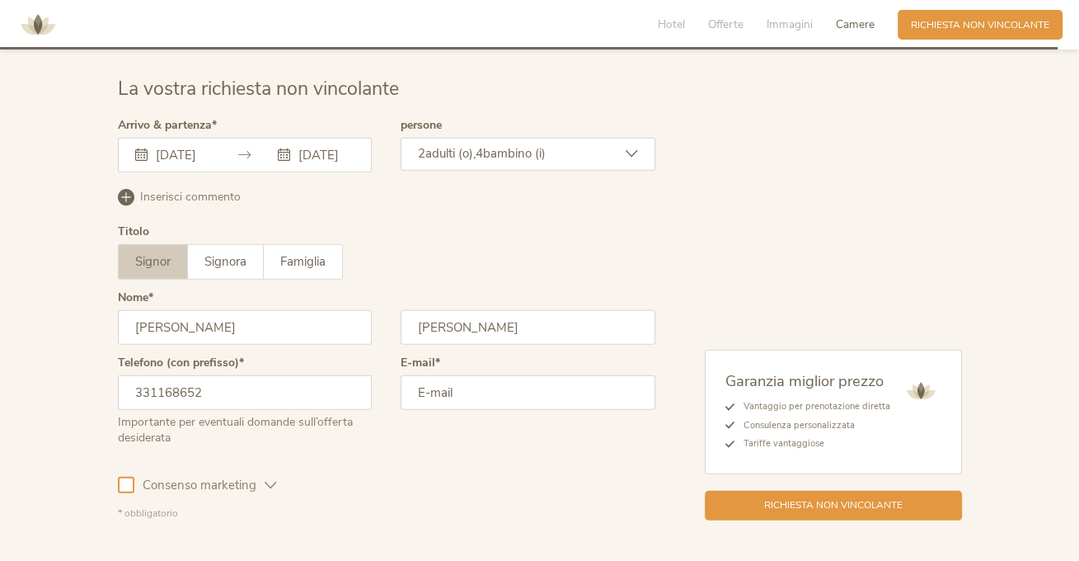
click at [476, 388] on input "email" at bounding box center [528, 392] width 255 height 35
type input "itty84@libero.it"
click at [124, 478] on div at bounding box center [126, 485] width 16 height 16
click at [216, 253] on span "Signora" at bounding box center [225, 261] width 42 height 16
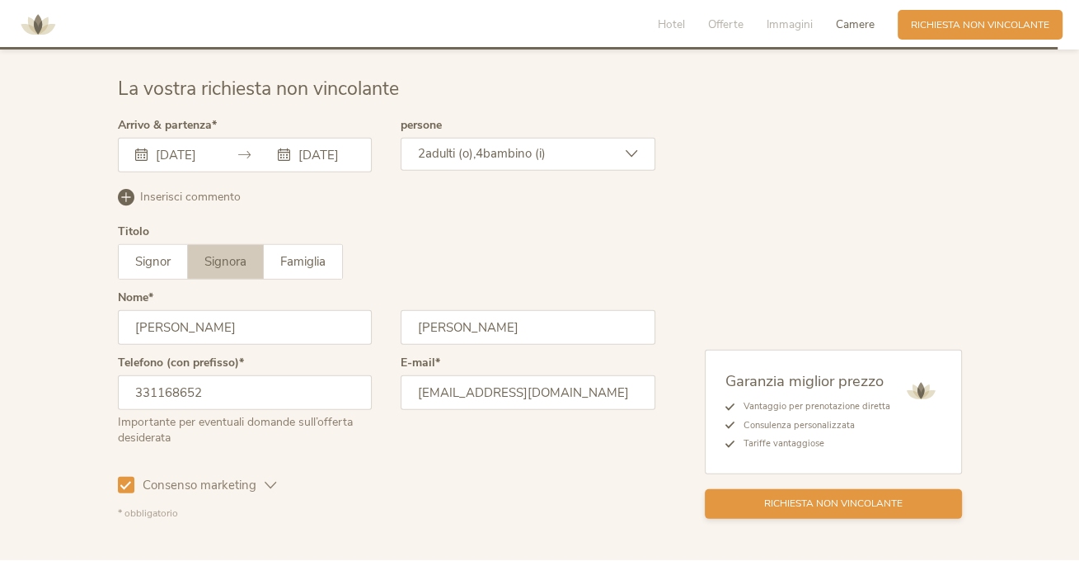
click at [739, 495] on div "Richiesta non vincolante" at bounding box center [833, 504] width 257 height 30
